Goal: Task Accomplishment & Management: Manage account settings

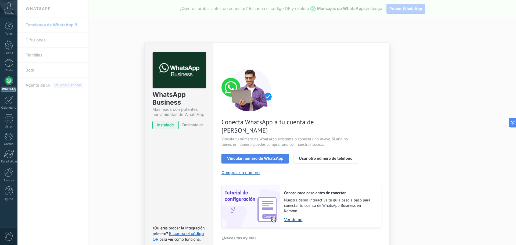
click at [258, 154] on button "Vincular número de WhatsApp" at bounding box center [256, 159] width 68 height 10
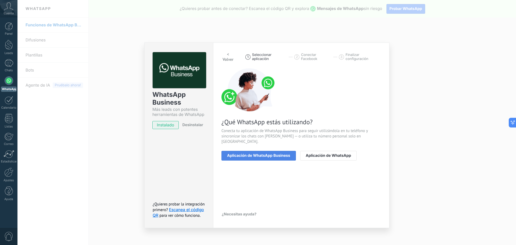
click at [258, 154] on span "Aplicación de WhatsApp Business" at bounding box center [258, 156] width 63 height 4
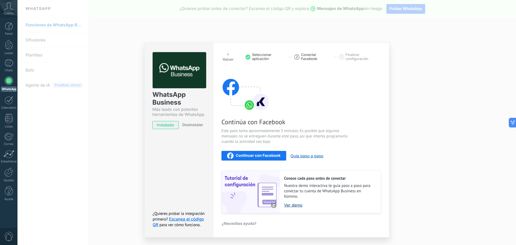
click at [286, 205] on link "Ver demo" at bounding box center [329, 205] width 91 height 5
click at [317, 157] on button "Guía paso a paso" at bounding box center [307, 155] width 33 height 5
click at [302, 154] on button "Guía paso a paso" at bounding box center [307, 155] width 33 height 5
click at [293, 205] on link "Ver demo" at bounding box center [329, 205] width 91 height 5
click at [291, 206] on link "Ver demo" at bounding box center [329, 205] width 91 height 5
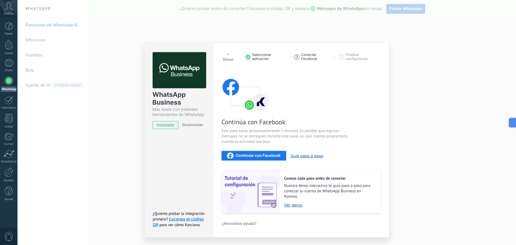
click at [242, 156] on span "Continuar con Facebook" at bounding box center [258, 156] width 45 height 4
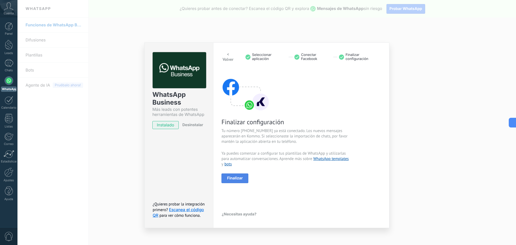
click at [242, 178] on span "Finalizar" at bounding box center [235, 178] width 16 height 4
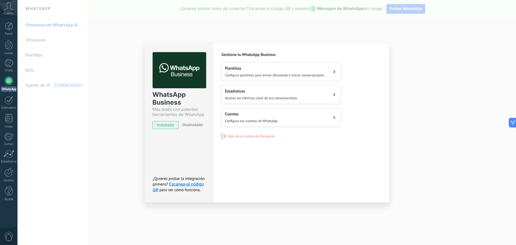
click at [257, 75] on span "Configura plantillas para enviar difusiones e iniciar conversaciones" at bounding box center [275, 75] width 100 height 5
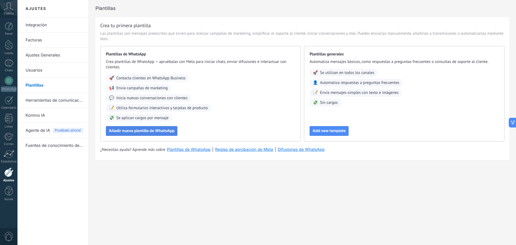
click at [127, 129] on span "Añadir nueva plantilla de WhatsApp" at bounding box center [142, 131] width 66 height 4
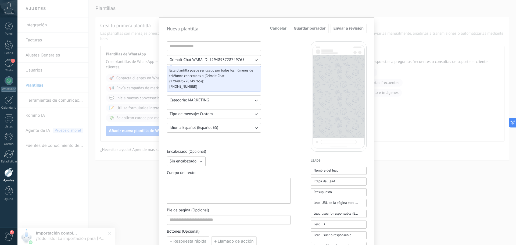
click at [294, 93] on div "Grimalt Chat WABA ID: 1294893728749765 Esta plantilla puede ser usado por todos…" at bounding box center [267, 222] width 200 height 363
click at [190, 46] on input at bounding box center [214, 46] width 94 height 9
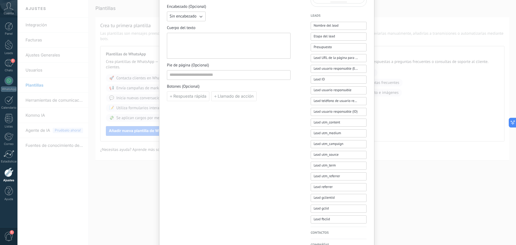
scroll to position [188, 0]
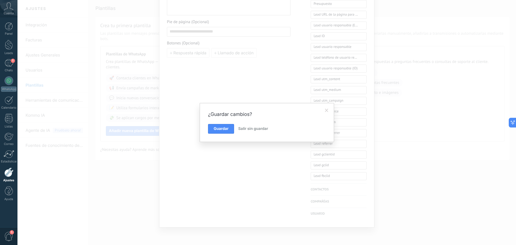
type input "**********"
click at [259, 129] on span "Salir sin guardar" at bounding box center [253, 128] width 30 height 5
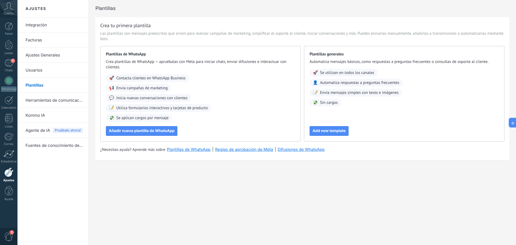
click at [157, 195] on div "Ajustes Integración Facturas Ajustes Generales Usuarios Plantillas Herramientas…" at bounding box center [266, 122] width 499 height 245
click at [38, 128] on span "Agente de IA" at bounding box center [38, 130] width 24 height 15
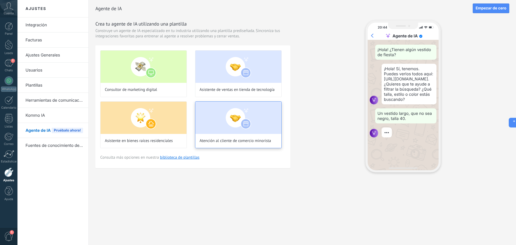
click at [245, 120] on img at bounding box center [239, 118] width 86 height 32
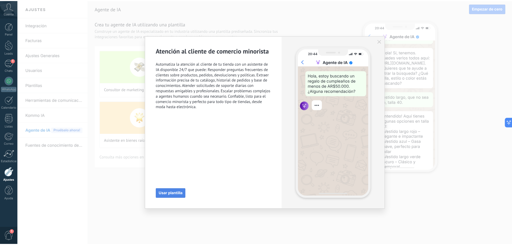
scroll to position [30, 0]
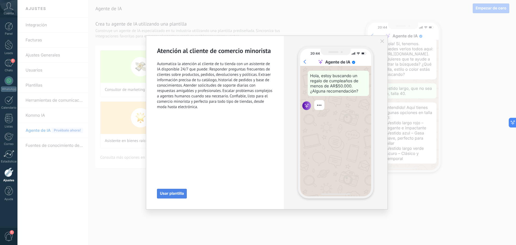
click at [175, 192] on span "Usar plantilla" at bounding box center [172, 194] width 24 height 4
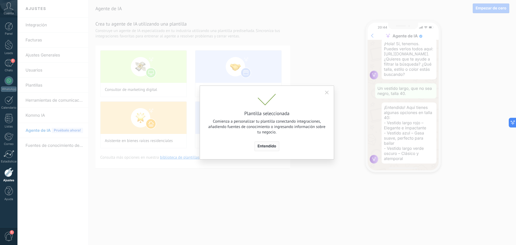
click at [271, 145] on span "Entendido" at bounding box center [267, 146] width 19 height 4
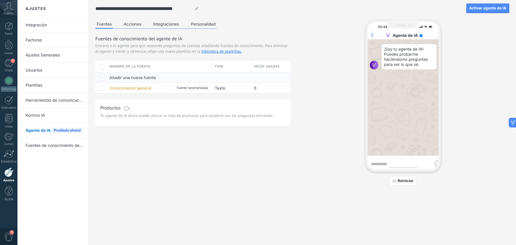
click at [127, 75] on span "Añadir una nueva fuente" at bounding box center [132, 77] width 47 height 5
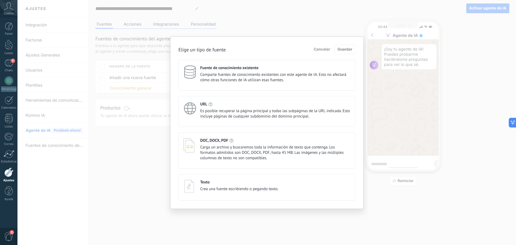
click at [216, 103] on div "URL" at bounding box center [275, 104] width 150 height 5
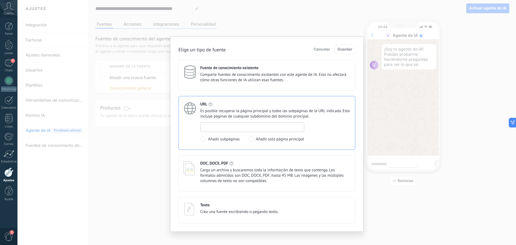
click at [237, 124] on input at bounding box center [252, 127] width 103 height 9
paste input "**********"
type input "**********"
click at [351, 49] on span "Guardar" at bounding box center [345, 50] width 15 height 4
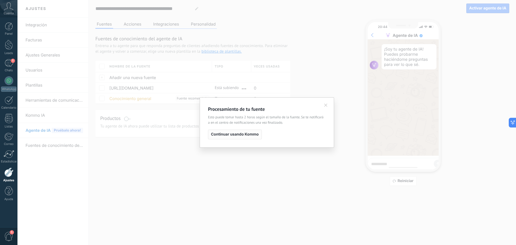
click at [241, 134] on span "Continuar usando Kommo" at bounding box center [235, 135] width 48 height 4
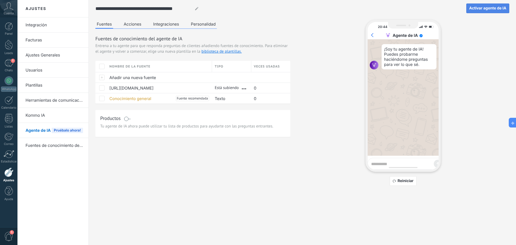
click at [482, 10] on button "Activar agente de IA" at bounding box center [488, 8] width 43 height 10
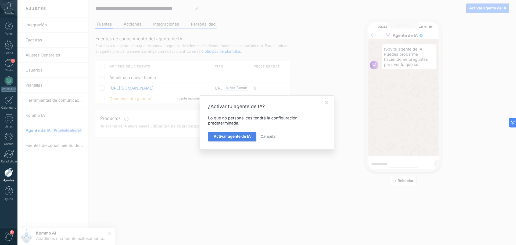
click at [242, 139] on span "Activar agente de IA" at bounding box center [232, 137] width 37 height 4
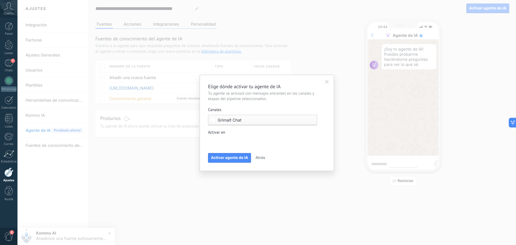
click at [250, 120] on span "Grimalt Chat" at bounding box center [264, 120] width 93 height 4
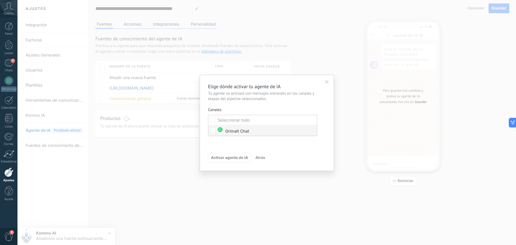
click at [244, 129] on div "Grimalt Chat" at bounding box center [233, 130] width 31 height 7
click at [286, 156] on div "Activar agente de IA Atrás" at bounding box center [267, 158] width 118 height 10
click at [0, 0] on div "Incoming leads Contacto inicial Negociación Debate contractual Discusión de con…" at bounding box center [0, 0] width 0 height 0
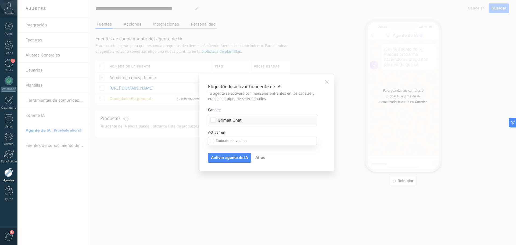
click at [322, 138] on div at bounding box center [266, 122] width 499 height 245
click at [241, 158] on span "Activar agente de IA" at bounding box center [229, 158] width 37 height 4
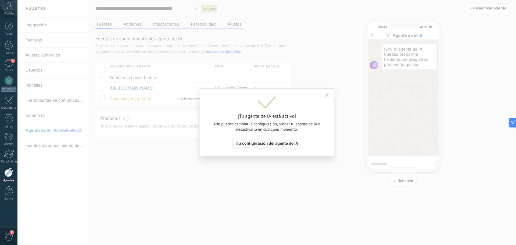
click at [270, 144] on span "Ir a configuración del agente de IA" at bounding box center [267, 144] width 63 height 4
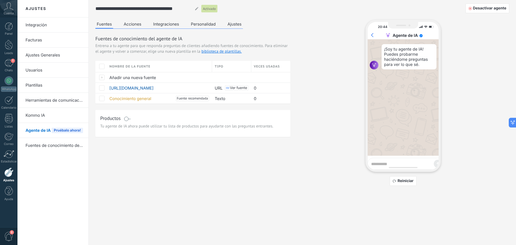
click at [135, 24] on button "Acciones" at bounding box center [132, 24] width 20 height 8
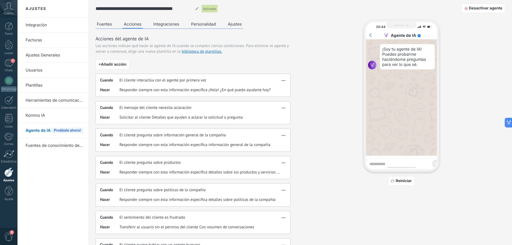
click at [173, 22] on button "Integraciones" at bounding box center [166, 24] width 29 height 8
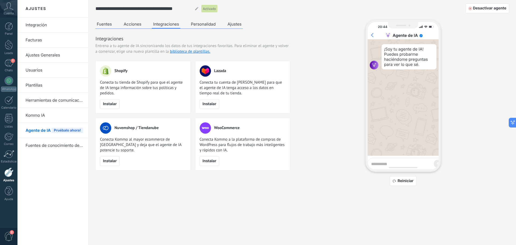
click at [198, 23] on button "Personalidad" at bounding box center [203, 24] width 27 height 8
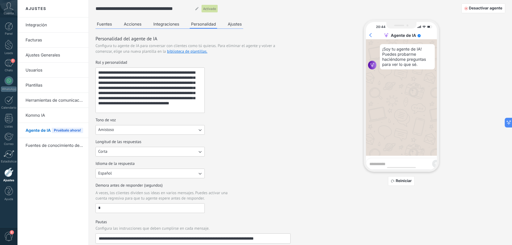
click at [97, 23] on button "Fuentes" at bounding box center [104, 24] width 18 height 8
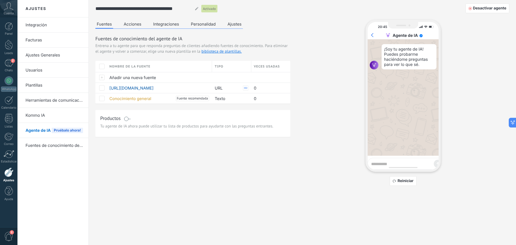
click at [136, 23] on button "Acciones" at bounding box center [132, 24] width 20 height 8
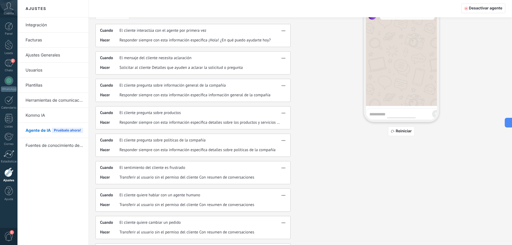
scroll to position [54, 0]
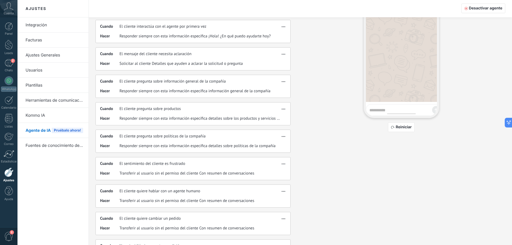
click at [140, 90] on span "Responder siempre con esta información específica información general de la com…" at bounding box center [194, 90] width 151 height 5
click at [282, 81] on use "button" at bounding box center [283, 81] width 3 height 1
click at [303, 91] on div "Fuentes Acciones Integraciones Personalidad Ajustes Acciones del agente de IA L…" at bounding box center [300, 114] width 410 height 296
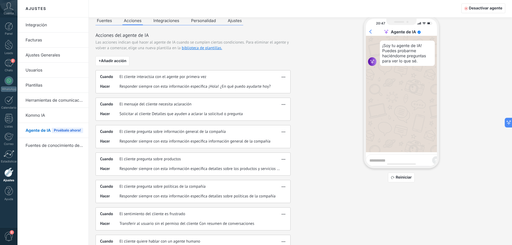
scroll to position [0, 0]
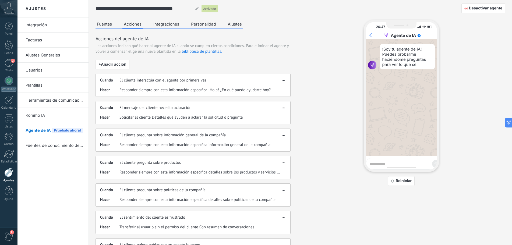
click at [171, 26] on button "Integraciones" at bounding box center [166, 24] width 29 height 8
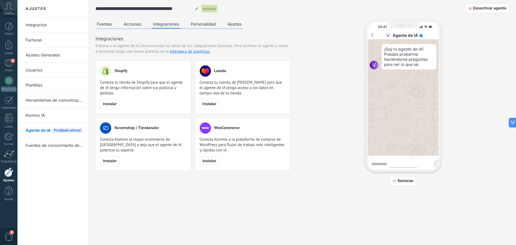
click at [207, 27] on button "Personalidad" at bounding box center [203, 24] width 27 height 8
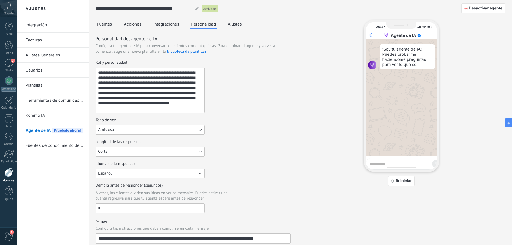
click at [236, 25] on button "Ajustes" at bounding box center [234, 24] width 17 height 8
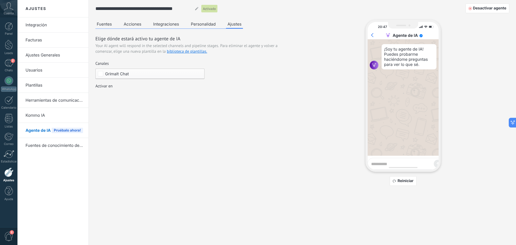
click at [0, 0] on div "Incoming leads Contacto inicial Negociación Debate contractual Discusión de con…" at bounding box center [0, 0] width 0 height 0
click at [249, 93] on div at bounding box center [266, 122] width 499 height 245
click at [45, 143] on link "Fuentes de conocimiento de IA" at bounding box center [55, 145] width 58 height 15
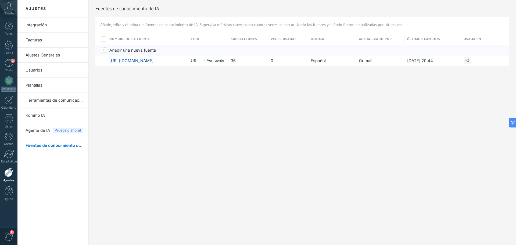
click at [122, 48] on span "Añadir una nueva fuente" at bounding box center [132, 50] width 47 height 5
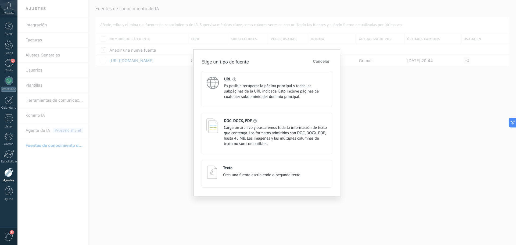
click at [248, 172] on span "Crea una fuente escribiendo o pegando texto." at bounding box center [262, 174] width 78 height 5
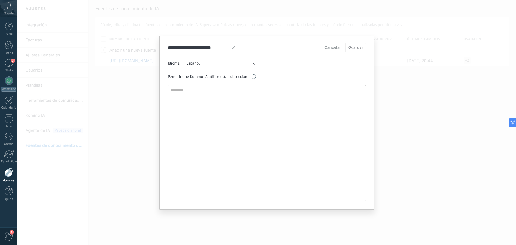
click at [210, 98] on textarea at bounding box center [266, 143] width 197 height 116
click at [237, 134] on textarea at bounding box center [266, 143] width 197 height 116
paste textarea "**********"
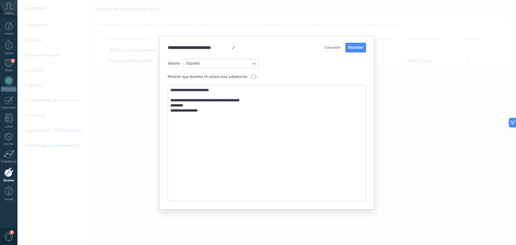
click at [225, 146] on textarea "**********" at bounding box center [266, 143] width 197 height 116
click at [224, 142] on textarea "**********" at bounding box center [266, 143] width 197 height 116
paste textarea "**********"
drag, startPoint x: 237, startPoint y: 109, endPoint x: 166, endPoint y: 103, distance: 71.3
click at [166, 103] on div "**********" at bounding box center [266, 123] width 215 height 174
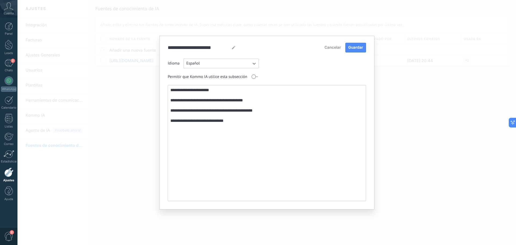
paste textarea "**********"
drag, startPoint x: 190, startPoint y: 128, endPoint x: 165, endPoint y: 126, distance: 24.5
click at [165, 126] on div "**********" at bounding box center [266, 123] width 215 height 174
type textarea "**********"
click at [364, 48] on button "Guardar" at bounding box center [356, 48] width 21 height 10
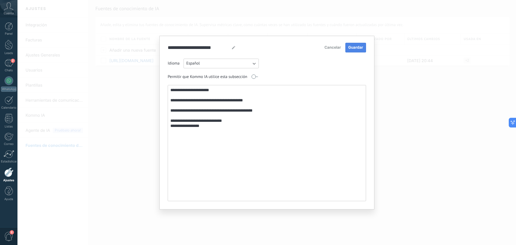
click at [356, 48] on span "Guardar" at bounding box center [356, 48] width 15 height 4
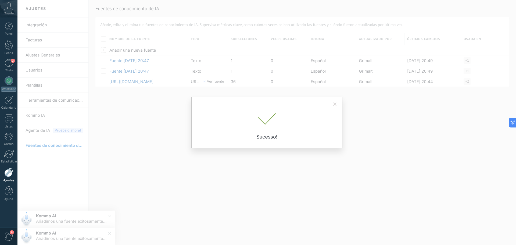
click at [334, 103] on span at bounding box center [335, 104] width 3 height 4
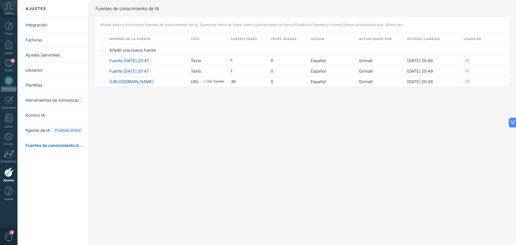
click at [46, 130] on span "Agente de IA" at bounding box center [38, 130] width 24 height 15
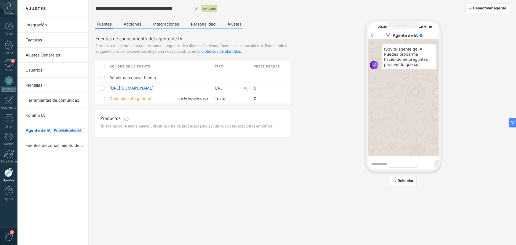
click at [43, 98] on link "Herramientas de comunicación" at bounding box center [55, 100] width 58 height 15
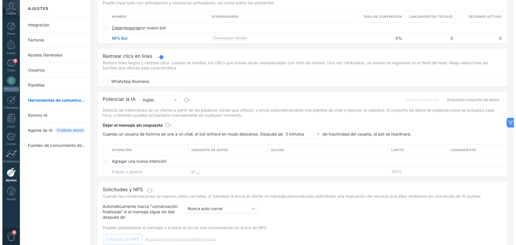
scroll to position [54, 0]
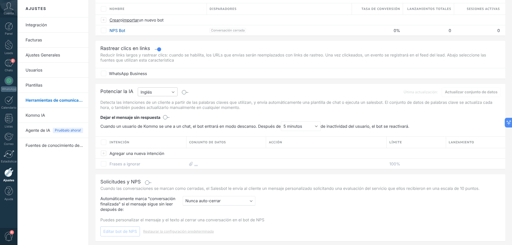
click at [159, 94] on button "Inglés" at bounding box center [158, 91] width 40 height 9
click at [155, 109] on span "Español" at bounding box center [154, 110] width 41 height 5
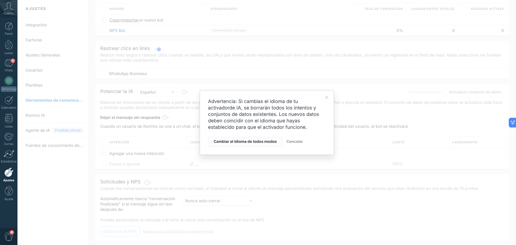
click at [226, 143] on span "Cambiar el idioma de todos modos" at bounding box center [245, 142] width 63 height 4
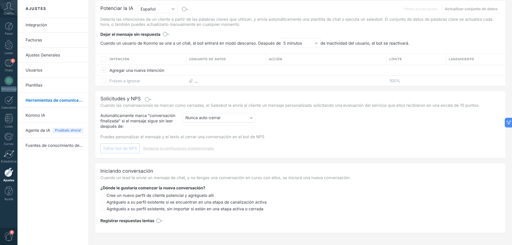
scroll to position [142, 0]
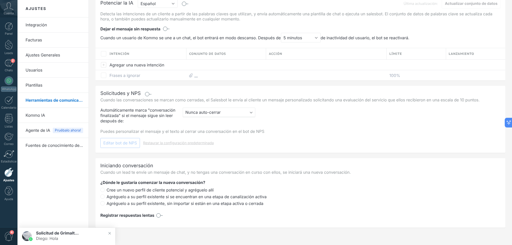
click at [59, 235] on span "Solicitud de Grimalt Chat" at bounding box center [57, 233] width 43 height 5
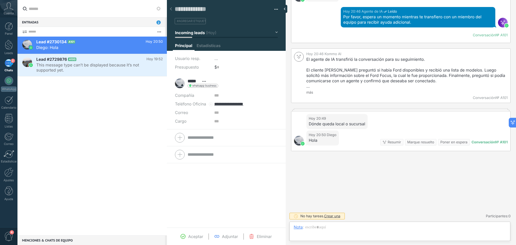
scroll to position [8, 0]
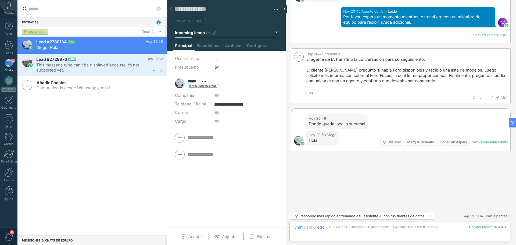
click at [57, 66] on span "This message type can’t be displayed because it’s not supported yet." at bounding box center [94, 67] width 116 height 10
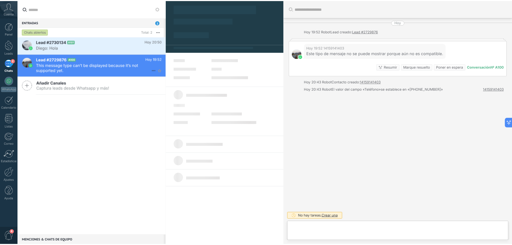
scroll to position [8, 0]
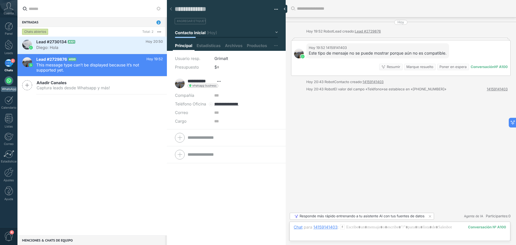
click at [9, 82] on div at bounding box center [9, 80] width 9 height 9
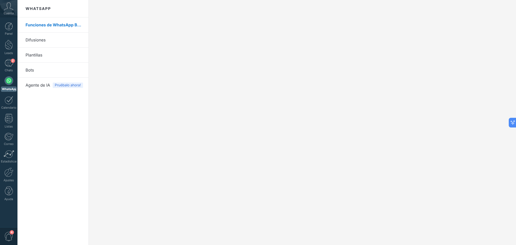
click at [44, 39] on link "Difusiones" at bounding box center [55, 40] width 58 height 15
click at [41, 86] on body ".abccls-1,.abccls-2{fill-rule:evenodd}.abccls-2{fill:#fff} .abfcls-1{fill:none}…" at bounding box center [258, 122] width 516 height 245
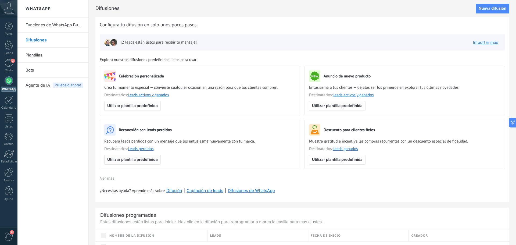
click at [133, 159] on span "Utilizar plantilla predefinida" at bounding box center [132, 160] width 51 height 4
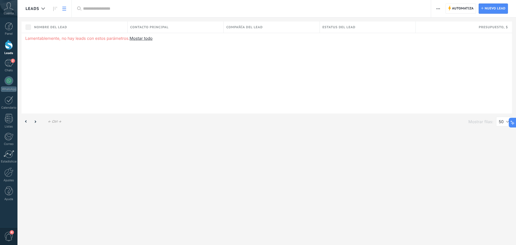
click at [150, 38] on link "Mostar todo" at bounding box center [141, 38] width 23 height 5
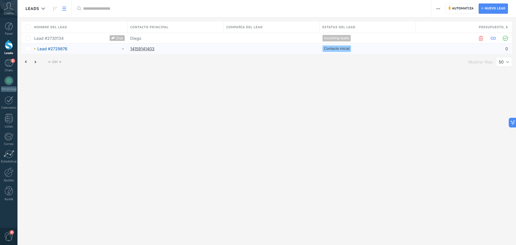
click at [334, 49] on span "Contacto inicial" at bounding box center [337, 48] width 26 height 5
click at [261, 54] on div "← Alt → ← Ctrl → Mostrar filas: 25 50 100 200 50" at bounding box center [266, 62] width 499 height 17
click at [261, 51] on div at bounding box center [271, 49] width 94 height 10
click at [148, 52] on div "14159141403" at bounding box center [175, 49] width 94 height 10
click at [149, 48] on link "14159141403" at bounding box center [142, 48] width 24 height 5
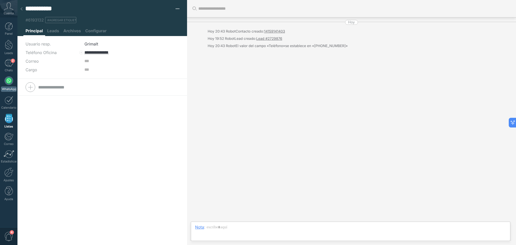
click at [10, 79] on div at bounding box center [9, 80] width 9 height 9
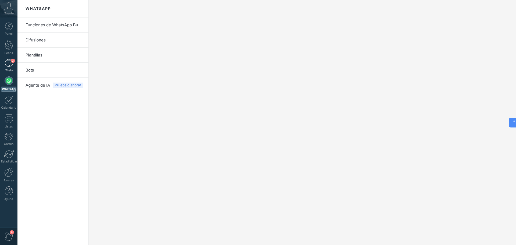
click at [10, 63] on div "2" at bounding box center [9, 63] width 9 height 8
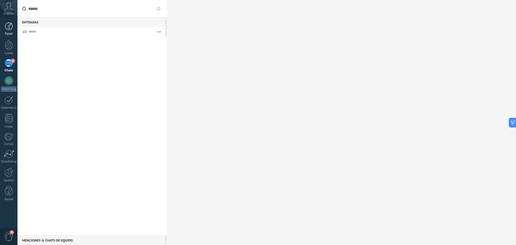
click at [9, 25] on div at bounding box center [9, 26] width 8 height 8
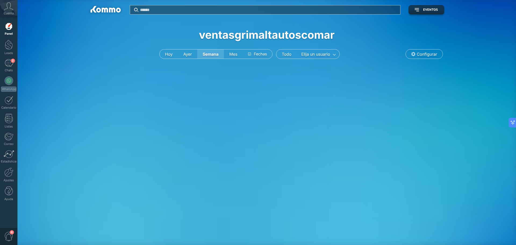
click at [433, 55] on span "Configurar" at bounding box center [427, 54] width 20 height 5
click at [10, 181] on div "Ajustes" at bounding box center [9, 180] width 16 height 3
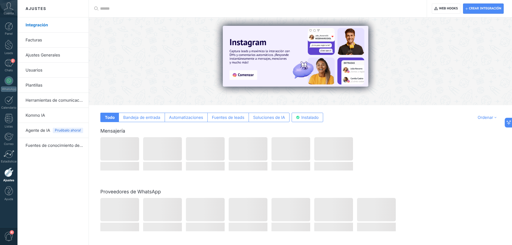
click at [47, 56] on link "Ajustes Generales" at bounding box center [55, 55] width 58 height 15
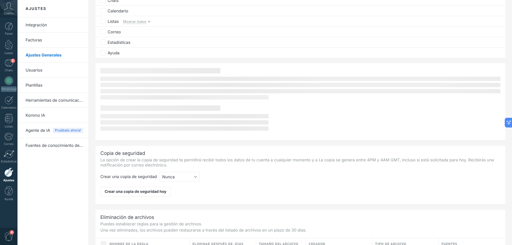
scroll to position [375, 0]
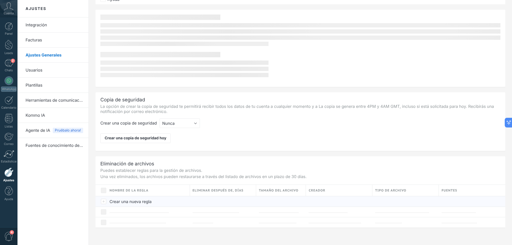
click at [123, 201] on span "Crear una nueva regla" at bounding box center [130, 201] width 42 height 5
click at [132, 200] on span "Crear una nueva regla" at bounding box center [130, 201] width 42 height 5
click at [39, 23] on link "Integración" at bounding box center [55, 24] width 58 height 15
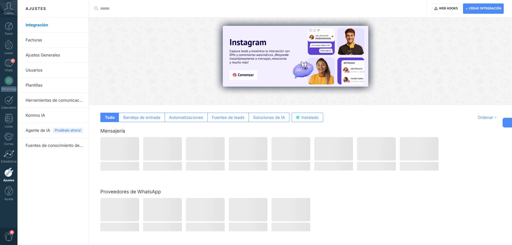
click at [507, 122] on icon at bounding box center [507, 123] width 6 height 6
type textarea "**********"
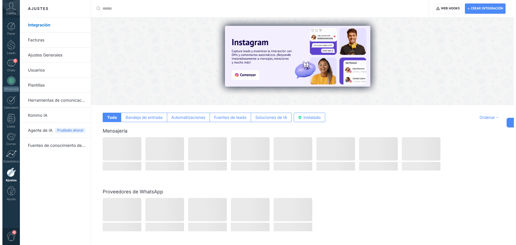
scroll to position [5, 0]
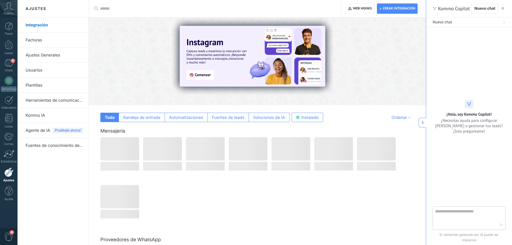
click at [461, 213] on textarea at bounding box center [465, 217] width 61 height 19
type textarea "**********"
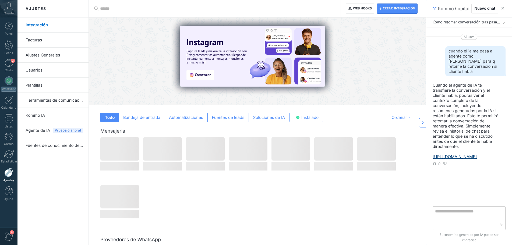
click at [461, 156] on link "[URL][DOMAIN_NAME]" at bounding box center [454, 156] width 44 height 5
click at [10, 77] on div at bounding box center [9, 80] width 9 height 9
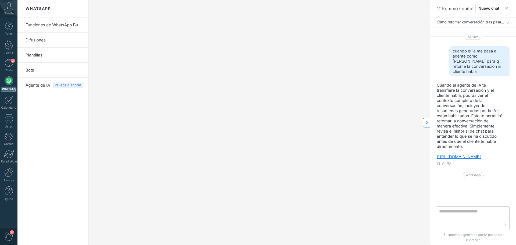
click at [508, 8] on use "button" at bounding box center [507, 8] width 3 height 3
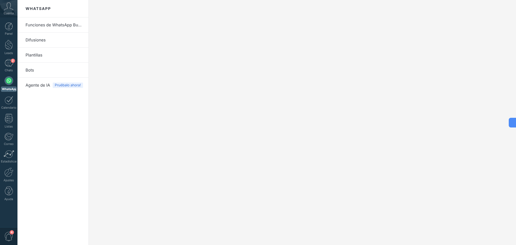
click at [55, 24] on link "Funciones de WhatsApp Business" at bounding box center [55, 24] width 58 height 15
click at [62, 25] on link "Funciones de WhatsApp Business" at bounding box center [55, 24] width 58 height 15
click at [37, 82] on span "Agente de IA" at bounding box center [38, 85] width 24 height 15
click at [52, 26] on link "Funciones de WhatsApp Business" at bounding box center [55, 24] width 58 height 15
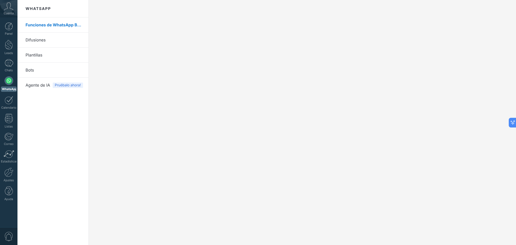
click at [38, 55] on link "Plantillas" at bounding box center [55, 55] width 58 height 15
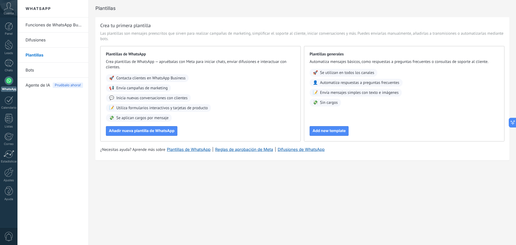
click at [34, 68] on link "Bots" at bounding box center [55, 70] width 58 height 15
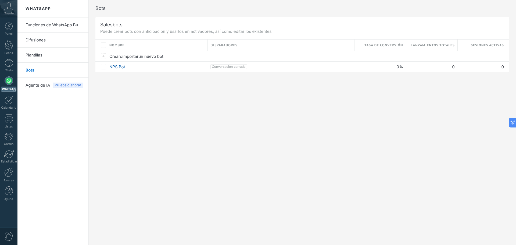
click at [37, 85] on span "Agente de IA" at bounding box center [38, 85] width 24 height 15
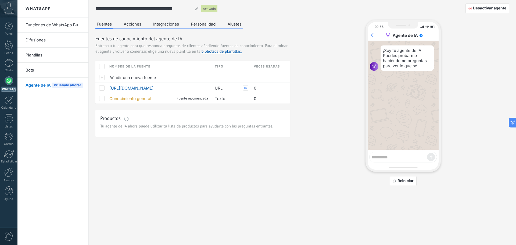
click at [127, 118] on span at bounding box center [127, 119] width 7 height 4
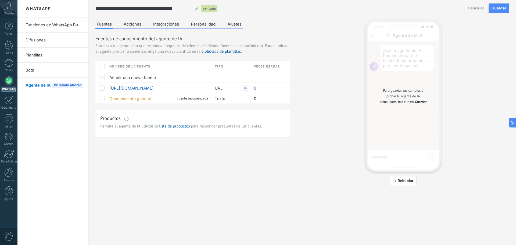
click at [127, 118] on span at bounding box center [127, 119] width 7 height 4
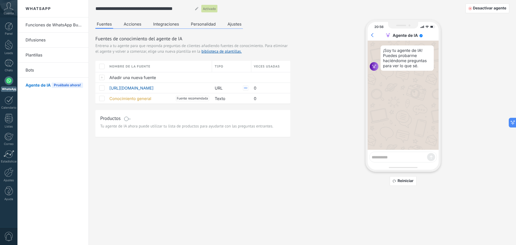
click at [126, 118] on span at bounding box center [127, 119] width 7 height 4
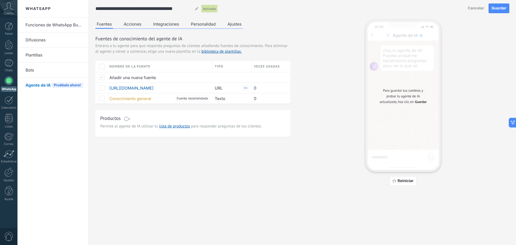
click at [126, 117] on span at bounding box center [127, 119] width 7 height 4
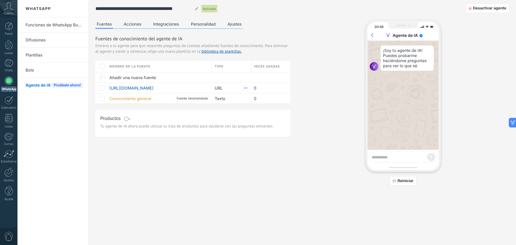
click at [133, 25] on button "Acciones" at bounding box center [132, 24] width 20 height 8
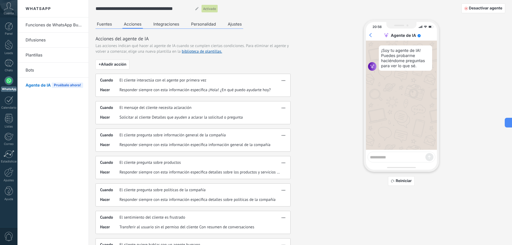
click at [171, 26] on button "Integraciones" at bounding box center [166, 24] width 29 height 8
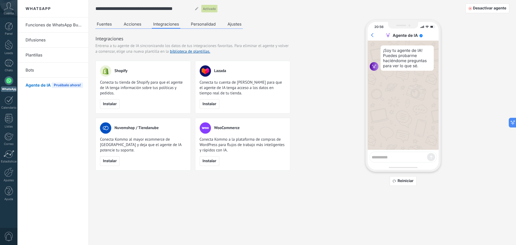
click at [198, 24] on button "Personalidad" at bounding box center [203, 24] width 27 height 8
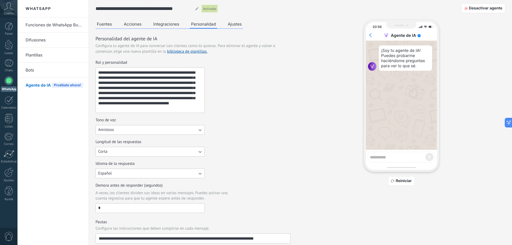
click at [233, 25] on button "Ajustes" at bounding box center [234, 24] width 17 height 8
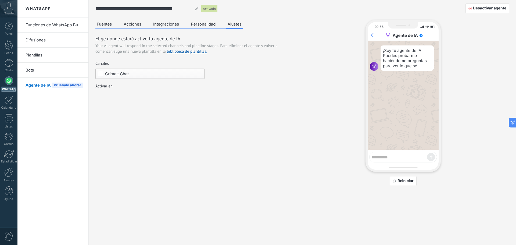
click at [0, 0] on div "Incoming leads Contacto inicial Negociación Debate contractual Discusión de con…" at bounding box center [0, 0] width 0 height 0
click at [231, 92] on div at bounding box center [266, 122] width 499 height 245
click at [194, 52] on link "biblioteca de plantillas." at bounding box center [187, 51] width 40 height 5
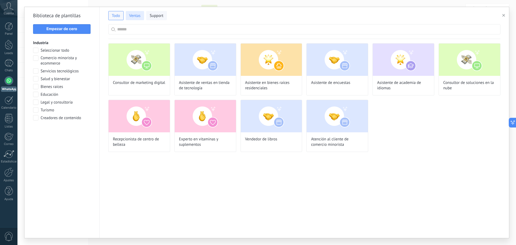
click at [137, 15] on span "Ventas" at bounding box center [134, 15] width 11 height 5
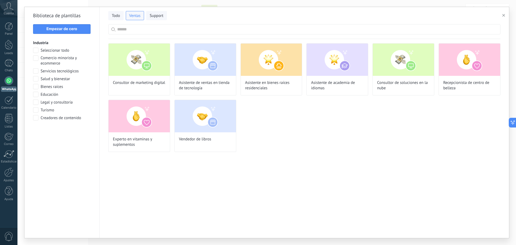
click at [503, 15] on icon "button" at bounding box center [504, 15] width 3 height 3
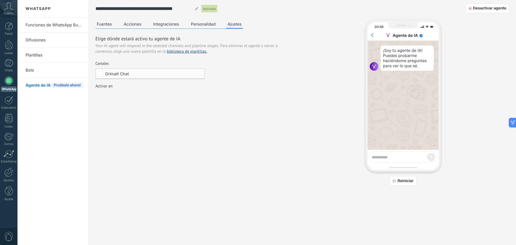
click at [108, 23] on button "Fuentes" at bounding box center [104, 24] width 18 height 8
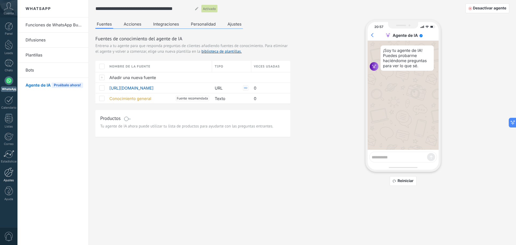
click at [11, 174] on div at bounding box center [8, 172] width 9 height 9
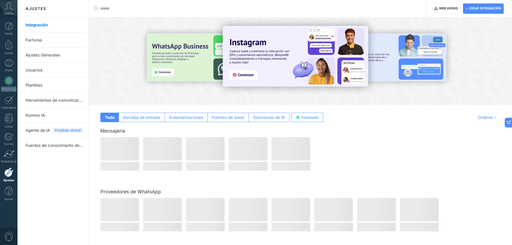
click at [38, 129] on span "Agente de IA" at bounding box center [38, 130] width 24 height 15
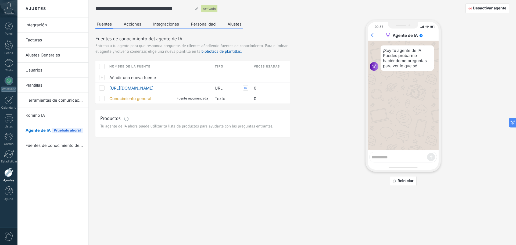
click at [36, 53] on link "Ajustes Generales" at bounding box center [55, 55] width 58 height 15
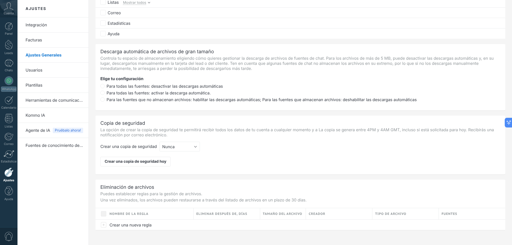
scroll to position [343, 0]
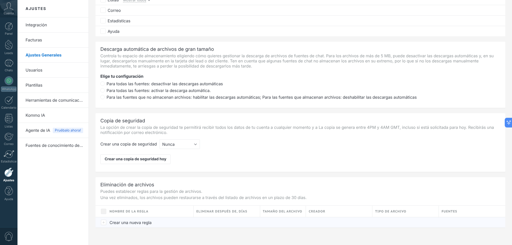
click at [145, 222] on span "Crear una nueva regla" at bounding box center [130, 222] width 42 height 5
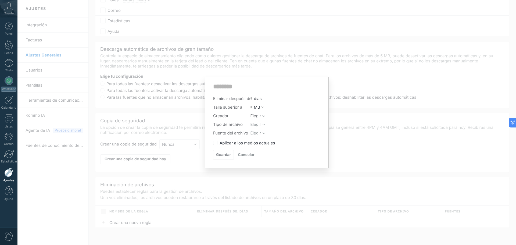
click at [360, 81] on div "Eliminar después de 0 [PERSON_NAME] superior a 0 MB KB GB MB Creador Elegir Tip…" at bounding box center [266, 122] width 499 height 245
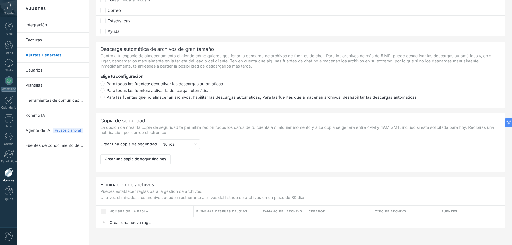
click at [38, 69] on link "Usuarios" at bounding box center [55, 70] width 58 height 15
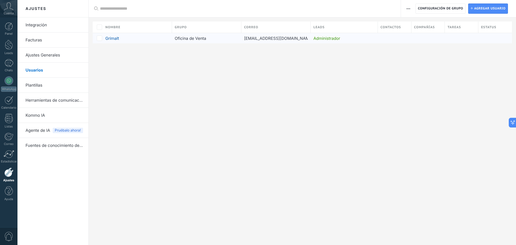
click at [113, 37] on span "Grimalt" at bounding box center [112, 38] width 14 height 5
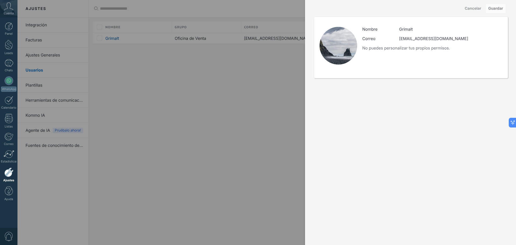
click at [200, 91] on div at bounding box center [258, 122] width 516 height 245
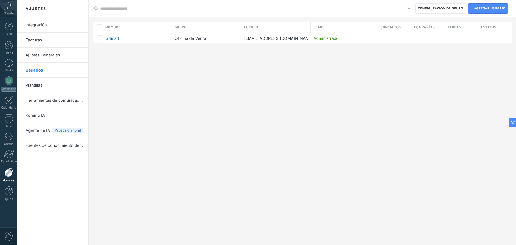
click at [34, 83] on link "Plantillas" at bounding box center [55, 85] width 58 height 15
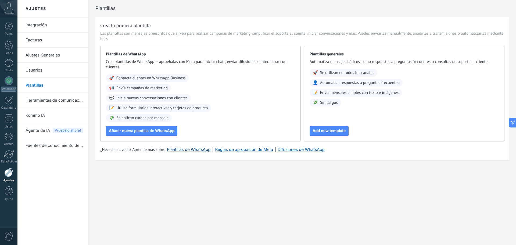
click at [179, 147] on link "Plantillas de WhatsApp" at bounding box center [189, 149] width 44 height 5
click at [58, 101] on link "Herramientas de comunicación" at bounding box center [55, 100] width 58 height 15
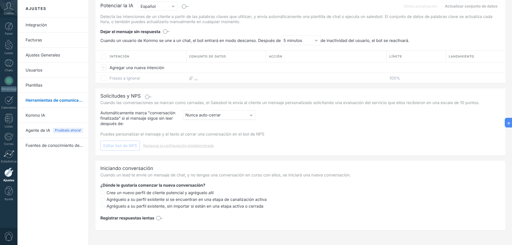
scroll to position [142, 0]
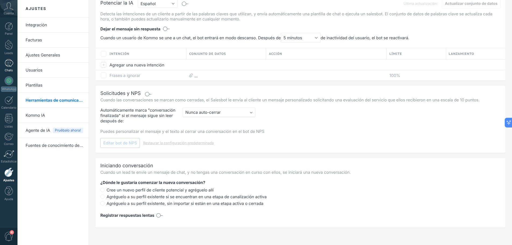
click at [9, 65] on div at bounding box center [9, 63] width 9 height 8
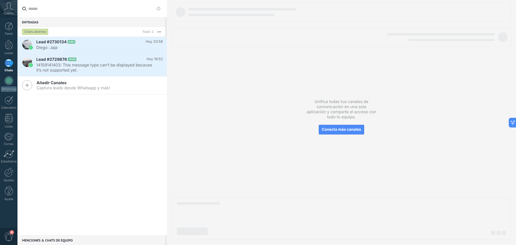
drag, startPoint x: 81, startPoint y: 47, endPoint x: 274, endPoint y: 102, distance: 200.7
click at [274, 102] on div at bounding box center [341, 121] width 339 height 237
click at [102, 41] on h2 "Lead #2730134 A101" at bounding box center [90, 41] width 109 height 5
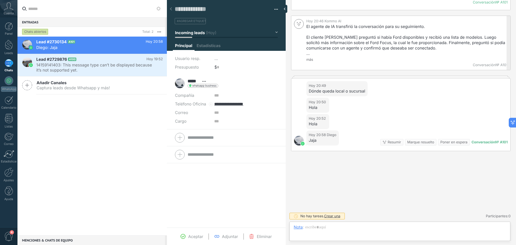
scroll to position [8, 0]
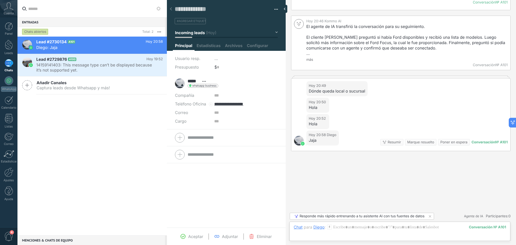
click at [265, 236] on span "Eliminar" at bounding box center [264, 236] width 15 height 5
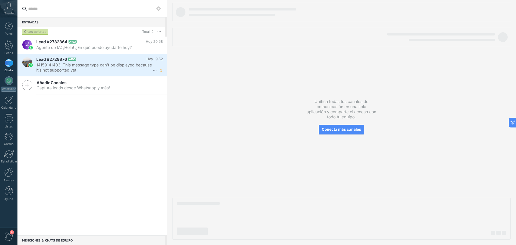
click at [152, 69] on icon at bounding box center [155, 70] width 6 height 6
click at [124, 70] on div at bounding box center [258, 122] width 516 height 245
click at [124, 65] on span "14159141403: This message type can’t be displayed because it’s not supported ye…" at bounding box center [94, 67] width 116 height 10
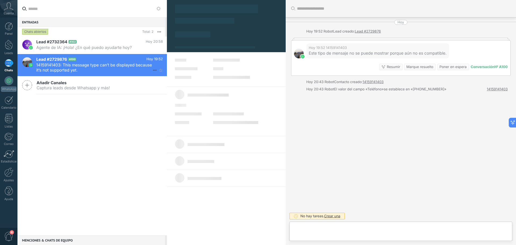
type textarea "**********"
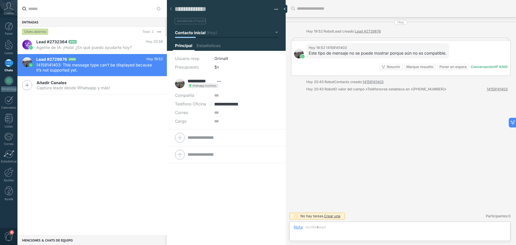
scroll to position [8, 0]
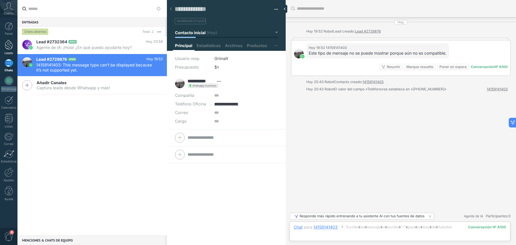
click at [8, 42] on div at bounding box center [9, 45] width 8 height 10
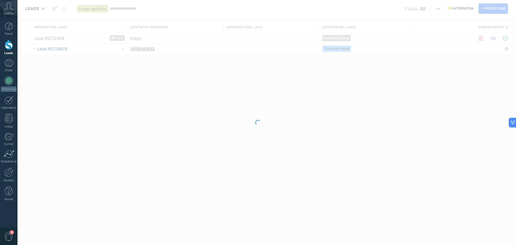
click at [45, 8] on div at bounding box center [258, 122] width 516 height 245
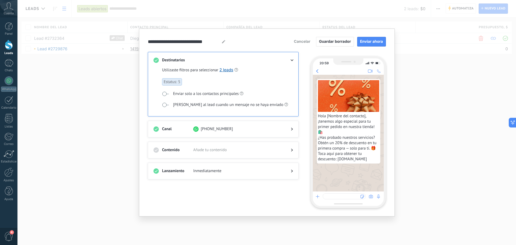
click at [415, 51] on div "**********" at bounding box center [266, 122] width 499 height 245
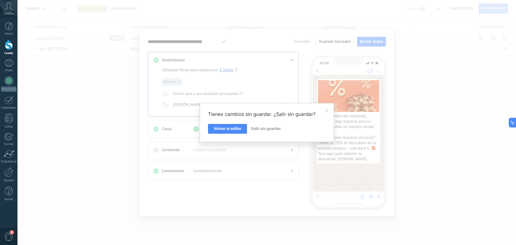
click at [267, 129] on span "Salir sin guardar" at bounding box center [266, 128] width 30 height 5
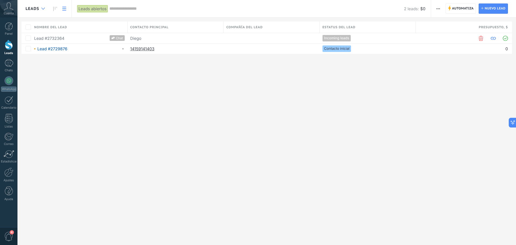
click at [44, 8] on icon at bounding box center [42, 9] width 3 height 2
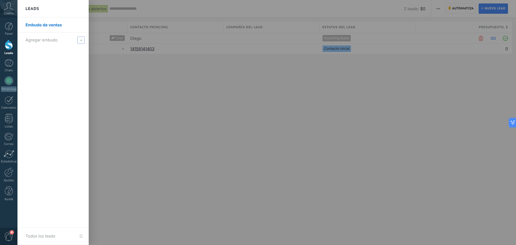
click at [46, 39] on span "Agregar embudo" at bounding box center [42, 39] width 32 height 5
type input "******"
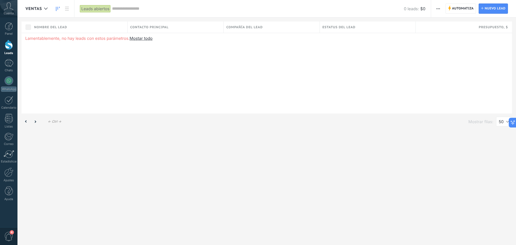
click at [61, 6] on link at bounding box center [57, 8] width 9 height 10
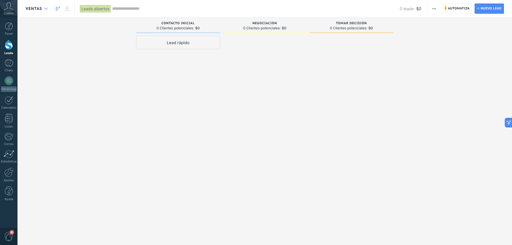
click at [47, 7] on div at bounding box center [45, 8] width 9 height 10
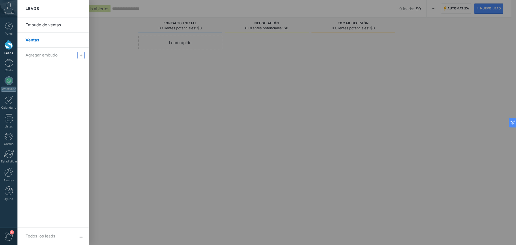
click at [46, 53] on span "Agregar embudo" at bounding box center [42, 54] width 32 height 5
type input "**********"
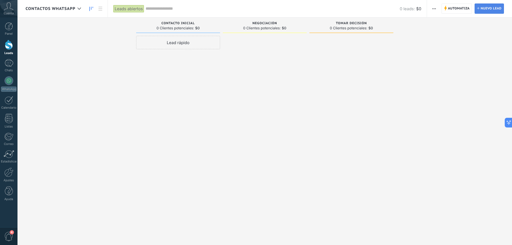
click at [483, 9] on span "Nuevo lead" at bounding box center [490, 9] width 21 height 10
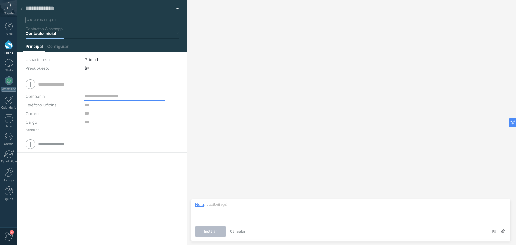
click at [236, 231] on span "Cancelar" at bounding box center [237, 231] width 15 height 4
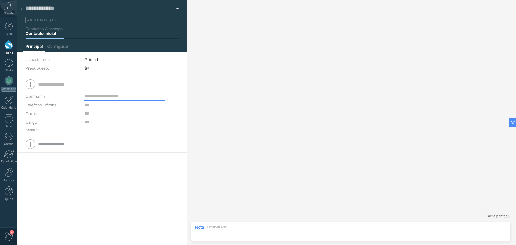
click at [8, 48] on div at bounding box center [9, 45] width 8 height 10
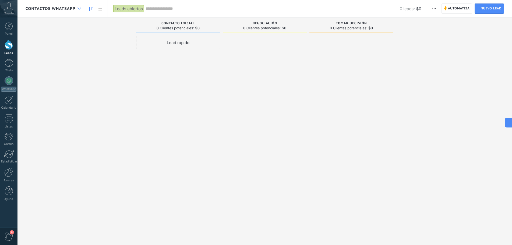
click at [80, 9] on icon at bounding box center [78, 9] width 3 height 2
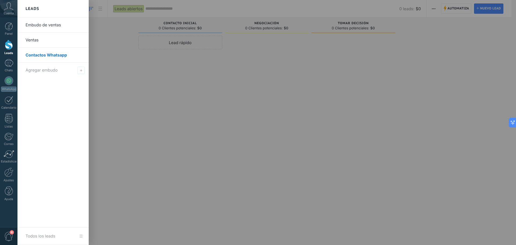
click at [44, 24] on link "Embudo de ventas" at bounding box center [55, 24] width 58 height 15
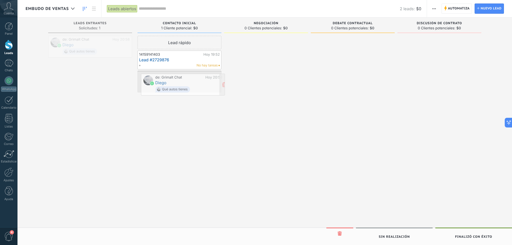
drag, startPoint x: 90, startPoint y: 42, endPoint x: 182, endPoint y: 79, distance: 99.5
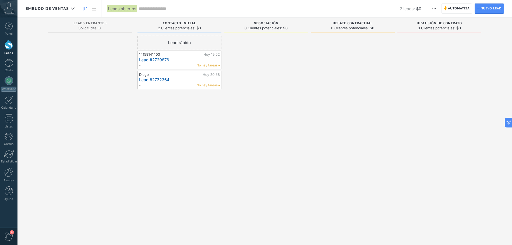
click at [170, 75] on div "Diego" at bounding box center [170, 75] width 62 height 4
click at [159, 80] on link "Lead #2732364" at bounding box center [179, 79] width 81 height 5
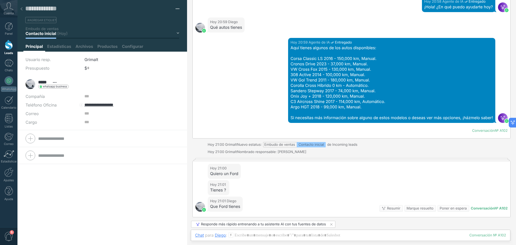
scroll to position [433, 0]
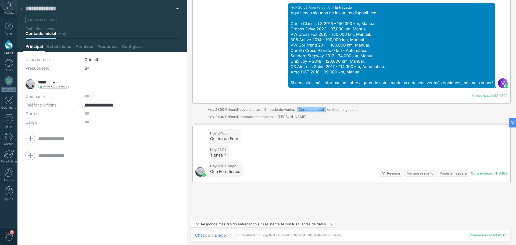
click at [224, 223] on div "Responde más rápido entrenando a tu asistente AI con tus fuentes de datos" at bounding box center [263, 224] width 125 height 4
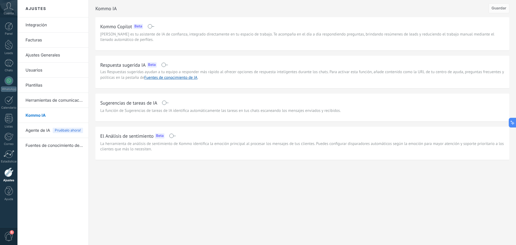
click at [165, 66] on span at bounding box center [164, 65] width 7 height 4
click at [501, 7] on span "Guardar" at bounding box center [499, 8] width 15 height 4
click at [13, 80] on div at bounding box center [9, 80] width 9 height 9
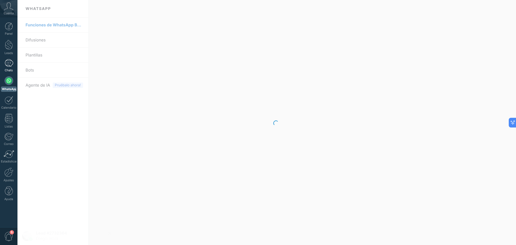
click at [13, 62] on link "Chats" at bounding box center [8, 65] width 17 height 13
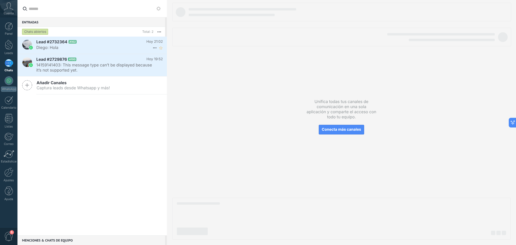
click at [72, 45] on div "Lead #2732364 A102 Hoy 21:02 Diego: Hola" at bounding box center [101, 45] width 131 height 17
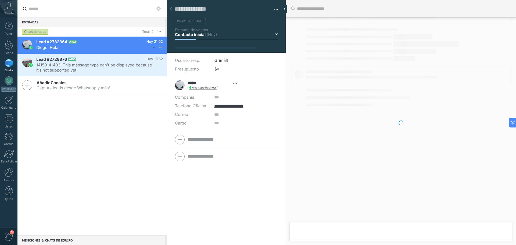
click at [153, 46] on icon at bounding box center [155, 48] width 6 height 6
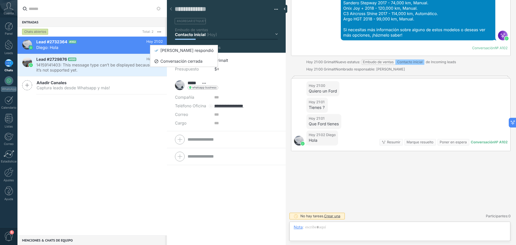
scroll to position [8, 0]
click at [375, 196] on div at bounding box center [258, 122] width 516 height 245
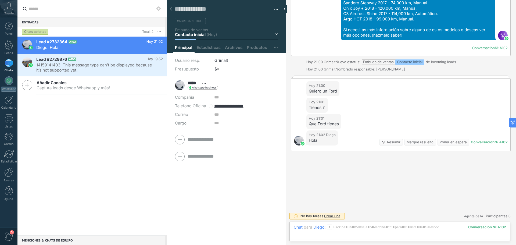
drag, startPoint x: 138, startPoint y: 125, endPoint x: 109, endPoint y: 117, distance: 29.2
click at [137, 125] on div "[PERSON_NAME] respondió Conversación cerrada Lead #2732364 A102 Hoy 21:02 Diego…" at bounding box center [92, 136] width 150 height 199
click at [100, 62] on h2 "Lead #2729876 A100" at bounding box center [91, 59] width 110 height 5
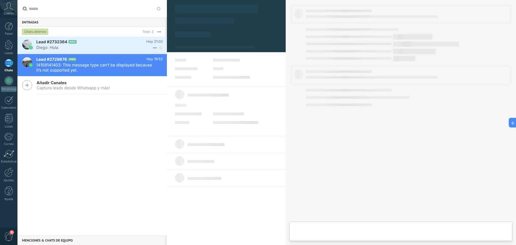
click at [110, 43] on h2 "Lead #2732364 A102" at bounding box center [91, 41] width 110 height 5
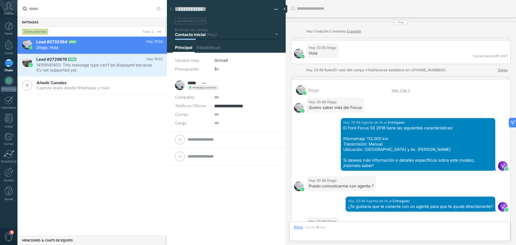
scroll to position [497, 0]
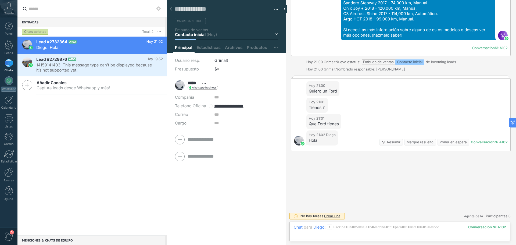
click at [0, 0] on div "Contacto inicial Negociación Debate contractual Discusión de contrato Logrado c…" at bounding box center [0, 0] width 0 height 0
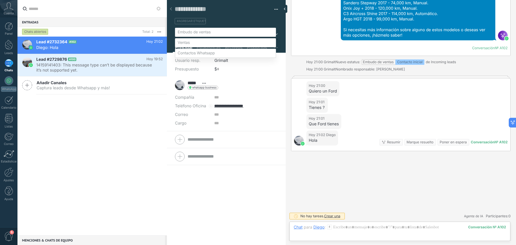
click at [265, 14] on div at bounding box center [266, 122] width 499 height 245
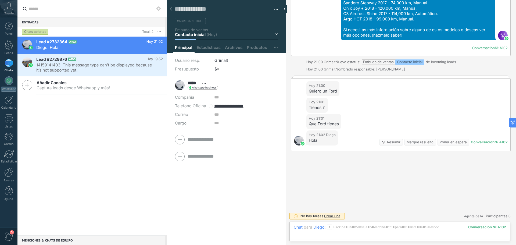
click at [276, 8] on button "button" at bounding box center [275, 9] width 8 height 8
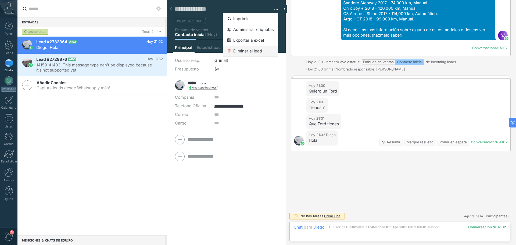
click at [256, 51] on span "Eliminar el lead" at bounding box center [247, 51] width 29 height 11
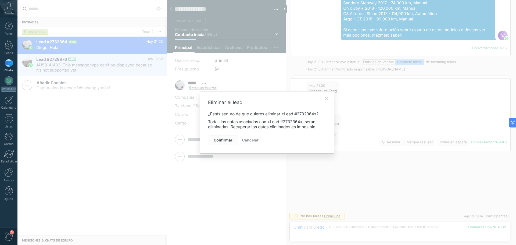
click at [227, 138] on button "Confirmar" at bounding box center [223, 141] width 30 height 10
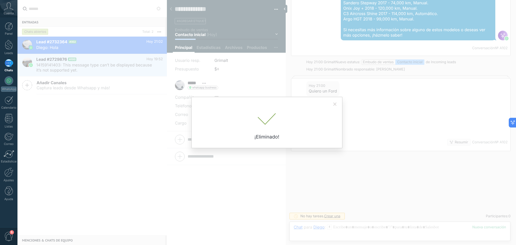
scroll to position [506, 0]
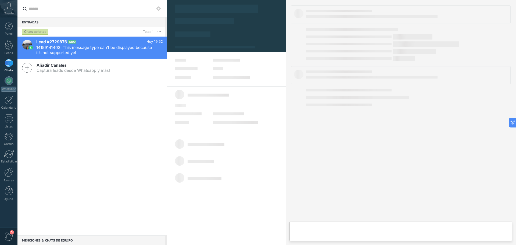
scroll to position [8, 0]
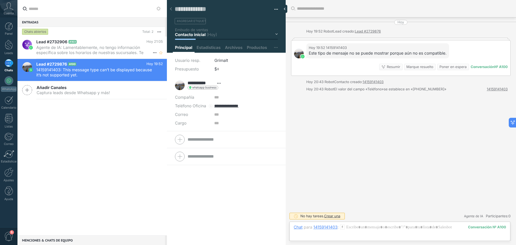
click at [91, 47] on span "Agente de IA: Lamentablemente, no tengo información específica sobre los horari…" at bounding box center [94, 50] width 116 height 10
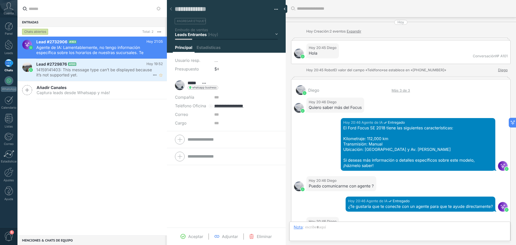
scroll to position [930, 0]
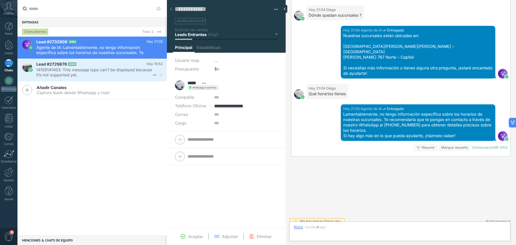
click at [91, 68] on span "14159141403: This message type can’t be displayed because it’s not supported ye…" at bounding box center [94, 72] width 116 height 10
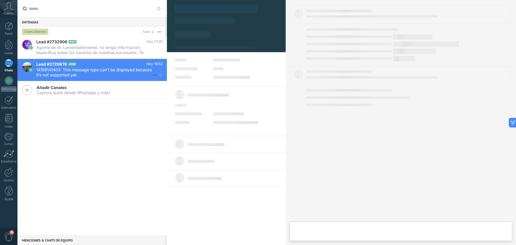
type textarea "**********"
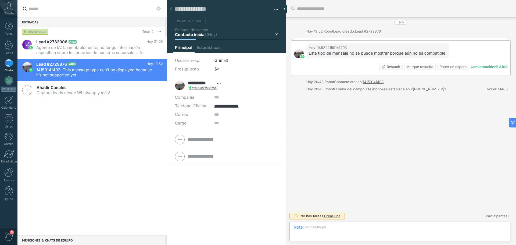
scroll to position [8, 0]
click at [9, 80] on div at bounding box center [9, 80] width 9 height 9
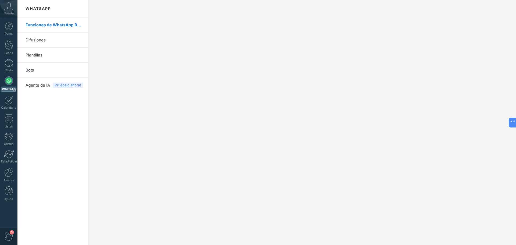
click at [36, 84] on span "Agente de IA" at bounding box center [38, 85] width 24 height 15
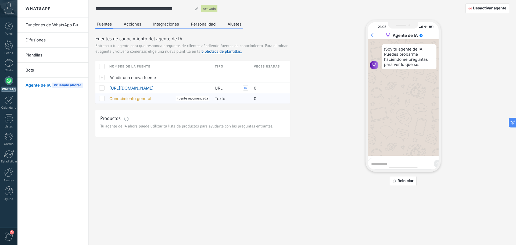
click at [119, 98] on span "Conocimiento general" at bounding box center [130, 98] width 42 height 5
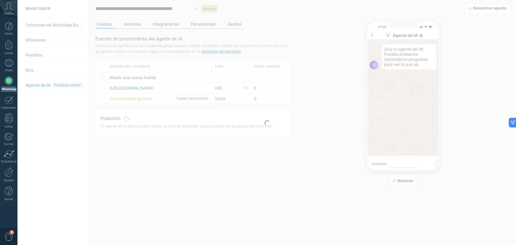
type input "**********"
type textarea "**********"
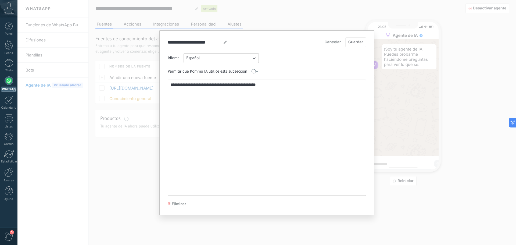
click at [334, 43] on span "Cancelar" at bounding box center [333, 42] width 16 height 4
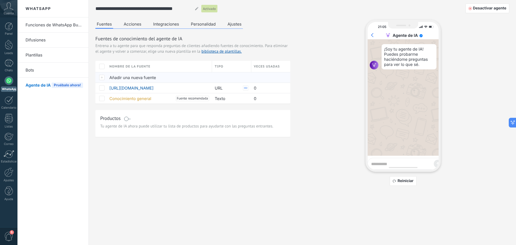
click at [121, 76] on span "Añadir una nueva fuente" at bounding box center [132, 77] width 47 height 5
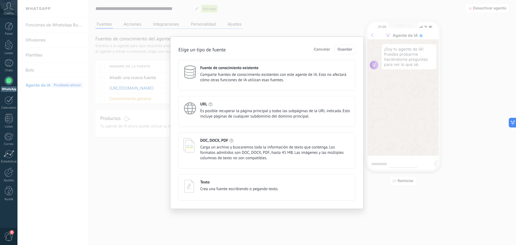
click at [216, 113] on span "Es posible recuperar la página principal y todas las subpáginas de la URL indic…" at bounding box center [275, 113] width 150 height 11
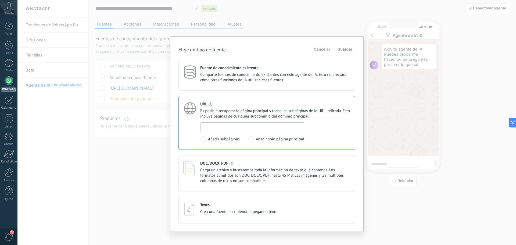
click at [224, 128] on input at bounding box center [252, 127] width 103 height 9
paste input "**********"
type input "**********"
click at [350, 48] on span "Guardar" at bounding box center [345, 50] width 15 height 4
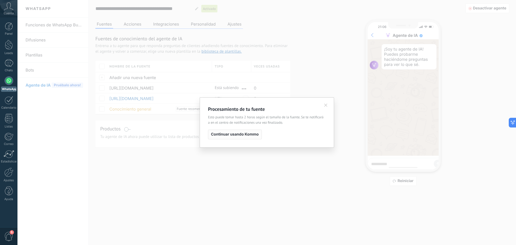
click at [248, 135] on span "Continuar usando Kommo" at bounding box center [235, 135] width 48 height 4
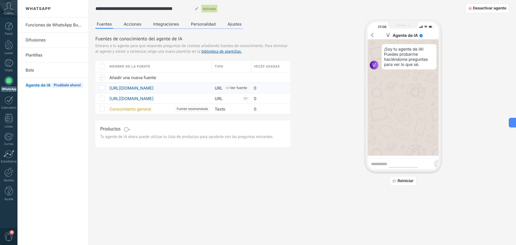
click at [235, 86] on span "Ver fuente" at bounding box center [238, 88] width 17 height 4
